Goal: Browse casually: Explore the website without a specific task or goal

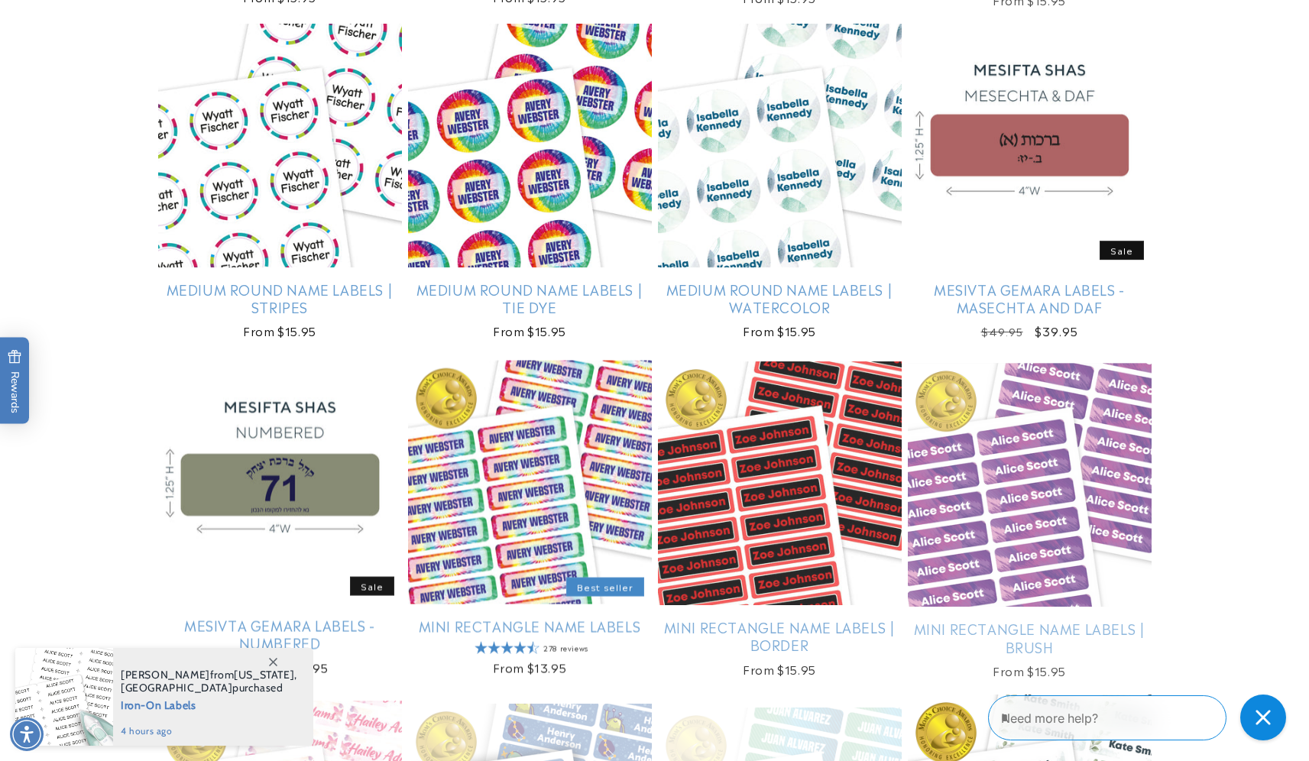
scroll to position [3279, 0]
